Goal: Task Accomplishment & Management: Complete application form

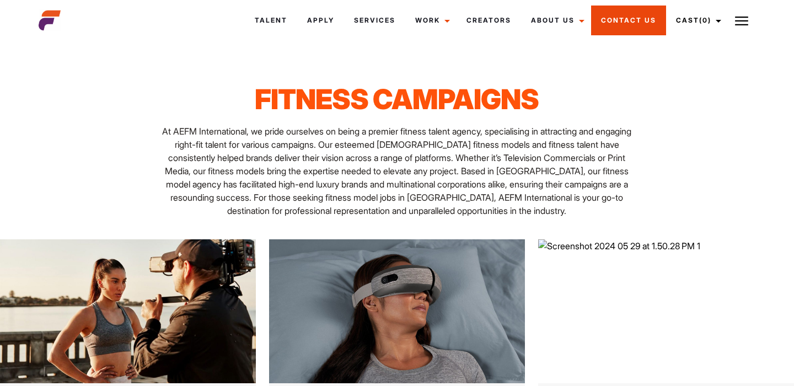
click at [634, 22] on link "Contact Us" at bounding box center [628, 21] width 75 height 30
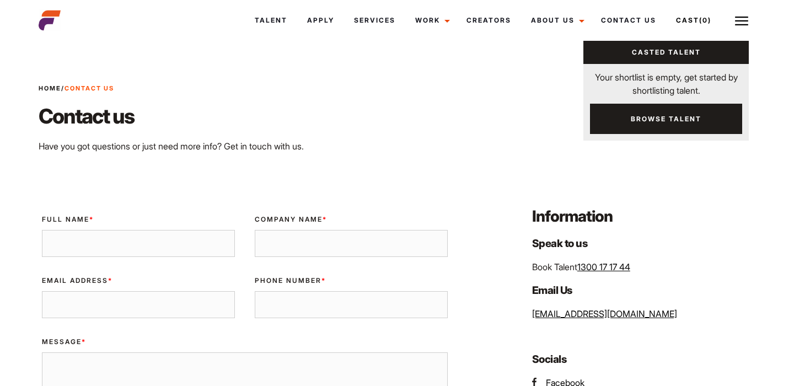
click at [699, 18] on span "(0)" at bounding box center [705, 20] width 12 height 8
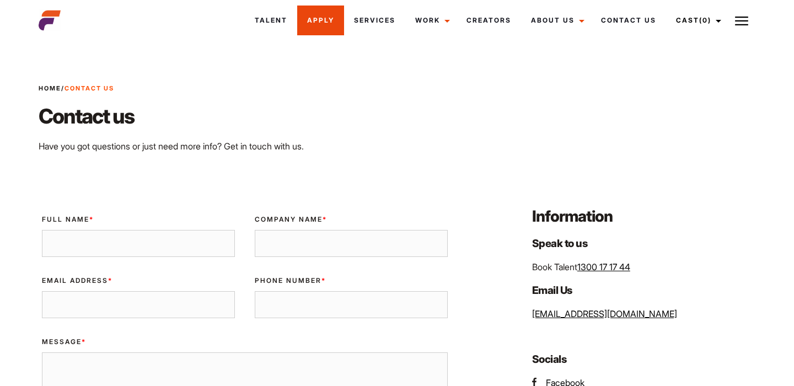
click at [317, 22] on link "Apply" at bounding box center [320, 21] width 47 height 30
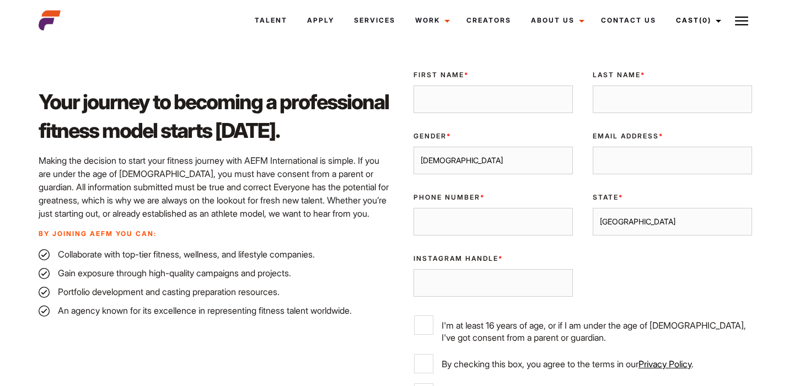
scroll to position [283, 0]
click at [513, 111] on input "First Name *" at bounding box center [493, 100] width 159 height 28
type input "Anna"
type input "Vlckova"
click at [493, 171] on select "Male Female" at bounding box center [493, 161] width 159 height 28
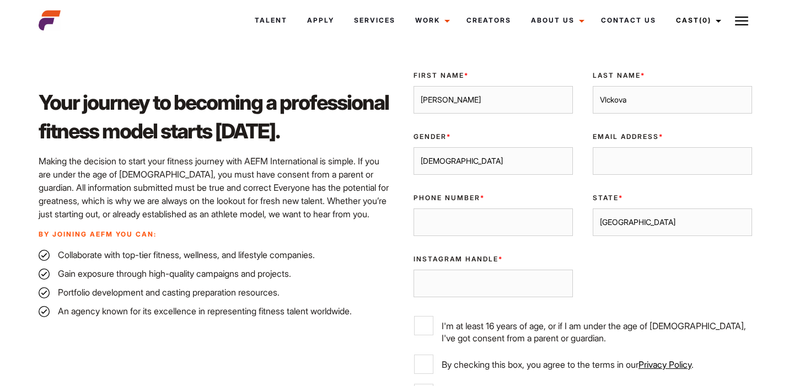
select select "female"
click at [625, 154] on input "Email Address *" at bounding box center [672, 161] width 159 height 28
type input "annavlckova36@gmail.com"
click at [511, 230] on input "Phone Number *" at bounding box center [493, 222] width 159 height 28
type input "0423224802"
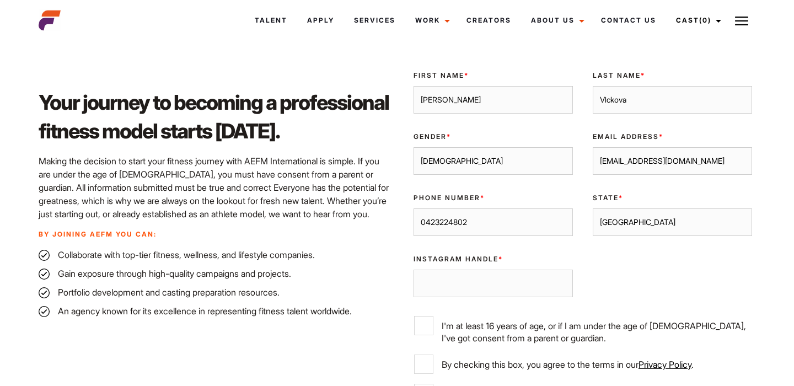
click at [674, 219] on select "Sydney Melbourne Brisbane Gold Coast Adelaide Perth Darwin Queensland Tasmania …" at bounding box center [672, 222] width 159 height 28
select select "Melbourne"
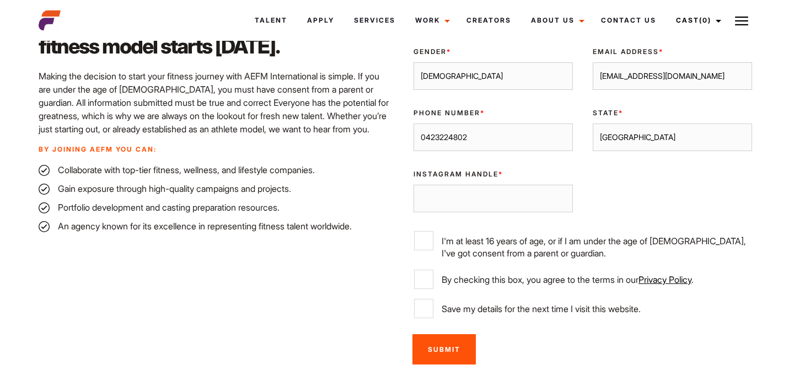
scroll to position [385, 0]
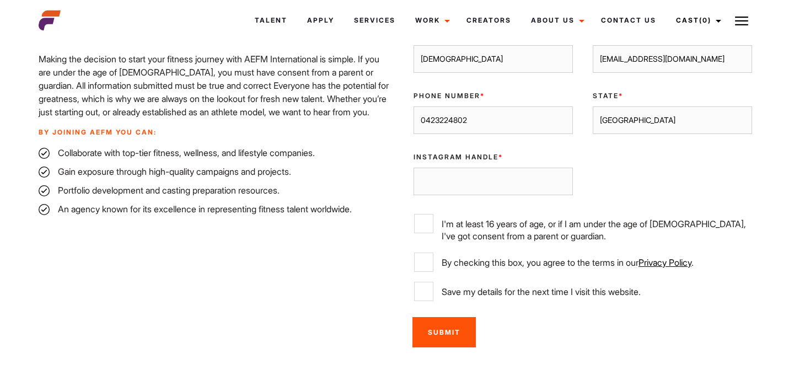
click at [500, 181] on input "Instagram Handle *" at bounding box center [493, 182] width 159 height 28
paste input "https://www.instagram.com/ann.ibzcz/?hl=es"
type input "https://www.instagram.com/ann.ibzcz/?hl=es"
click at [425, 212] on div "Of Age * I'm at least 16 years of age, or if I am under the age of 18, I've got…" at bounding box center [583, 228] width 358 height 47
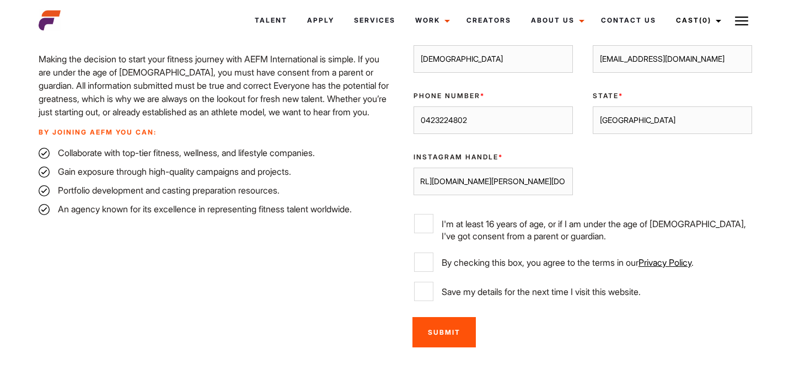
scroll to position [0, 0]
click at [423, 218] on input "I'm at least 16 years of age, or if I am under the age of 18, I've got consent …" at bounding box center [423, 223] width 19 height 19
checkbox input "true"
click at [420, 266] on input "By checking this box, you agree to the terms in our Privacy Policy ." at bounding box center [423, 262] width 19 height 19
checkbox input "true"
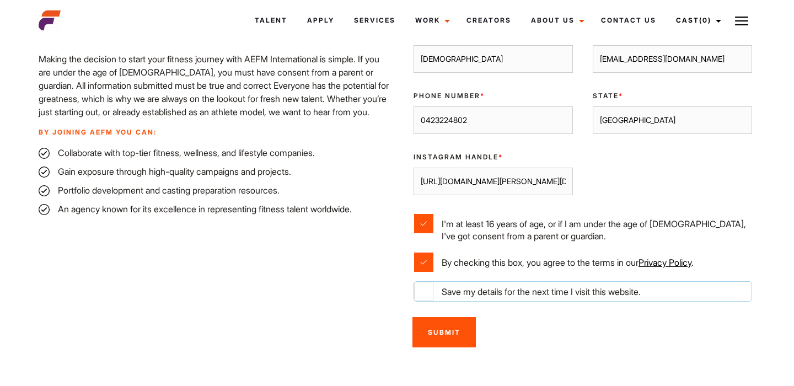
click at [420, 292] on input "Save my details for the next time I visit this website." at bounding box center [423, 291] width 19 height 19
checkbox input "true"
click at [450, 339] on input "Submit" at bounding box center [443, 332] width 63 height 30
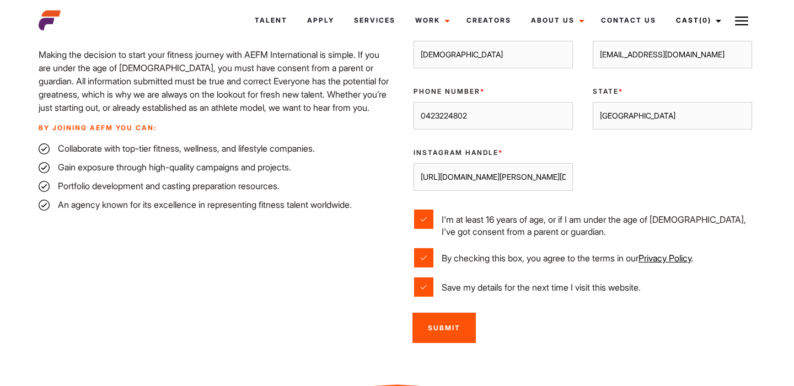
scroll to position [403, 0]
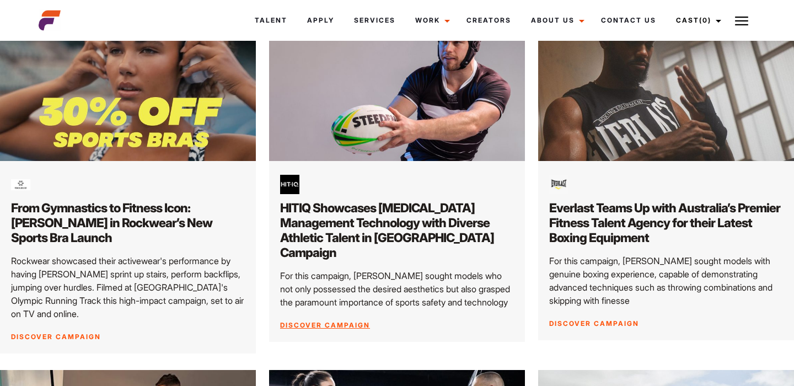
scroll to position [581, 0]
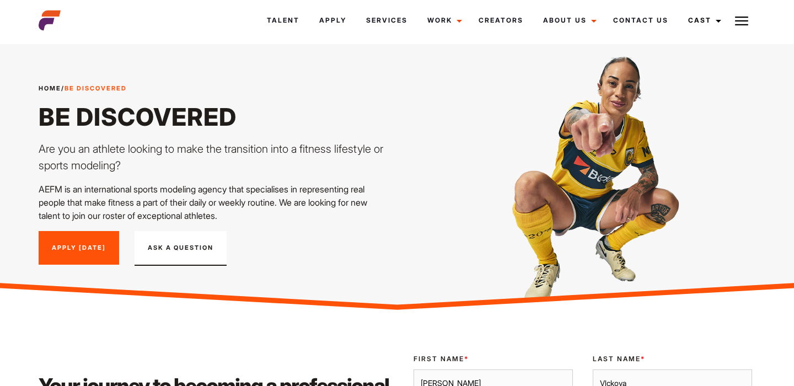
select select "[DEMOGRAPHIC_DATA]"
select select "[GEOGRAPHIC_DATA]"
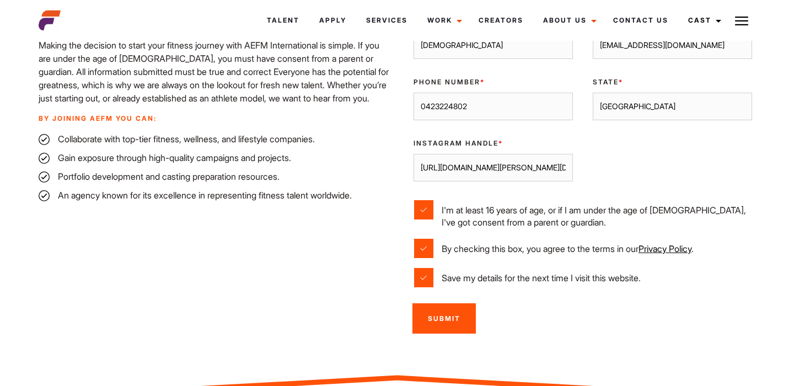
scroll to position [405, 0]
